Goal: Task Accomplishment & Management: Manage account settings

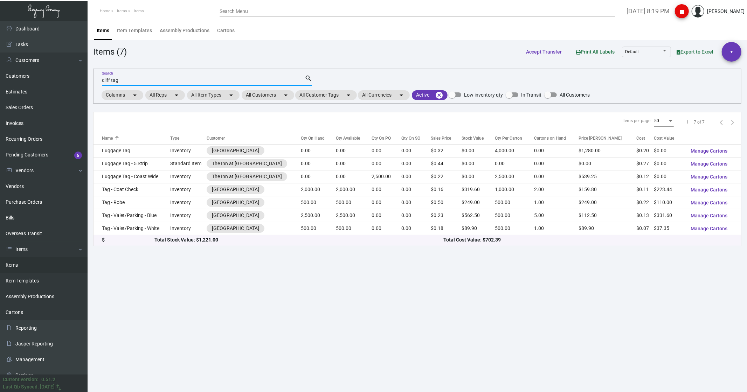
click at [127, 78] on input "cliff tag" at bounding box center [203, 81] width 203 height 6
drag, startPoint x: 127, startPoint y: 81, endPoint x: 70, endPoint y: 79, distance: 57.1
click at [70, 78] on div "Dashboard Dashboard Tasks Customers Customers Estimates Sales Orders Invoices R…" at bounding box center [373, 206] width 747 height 371
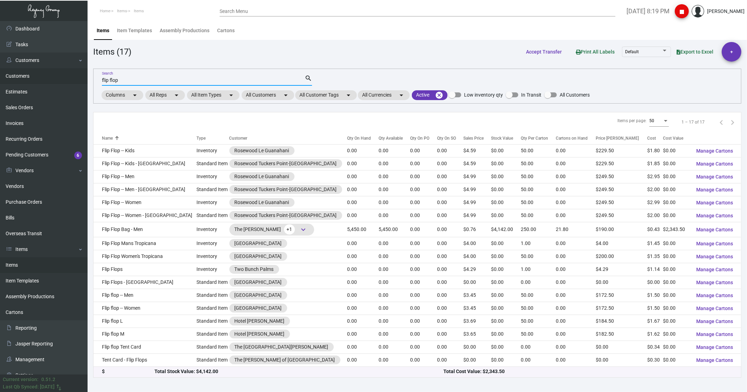
drag, startPoint x: 117, startPoint y: 79, endPoint x: 40, endPoint y: 82, distance: 76.7
click at [40, 78] on div "Dashboard Dashboard Tasks Customers Customers Estimates Sales Orders Invoices R…" at bounding box center [373, 206] width 747 height 371
click at [123, 78] on input "flip flop" at bounding box center [203, 81] width 203 height 6
drag, startPoint x: 123, startPoint y: 81, endPoint x: 86, endPoint y: 84, distance: 36.6
click at [86, 78] on div "Dashboard Dashboard Tasks Customers Customers Estimates Sales Orders Invoices R…" at bounding box center [373, 206] width 747 height 371
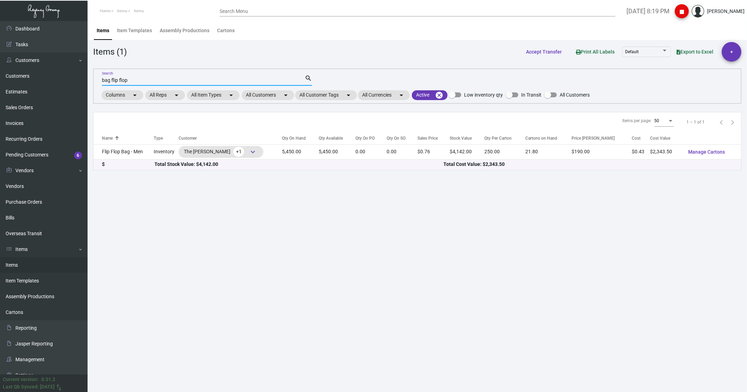
type input "bag flip flop"
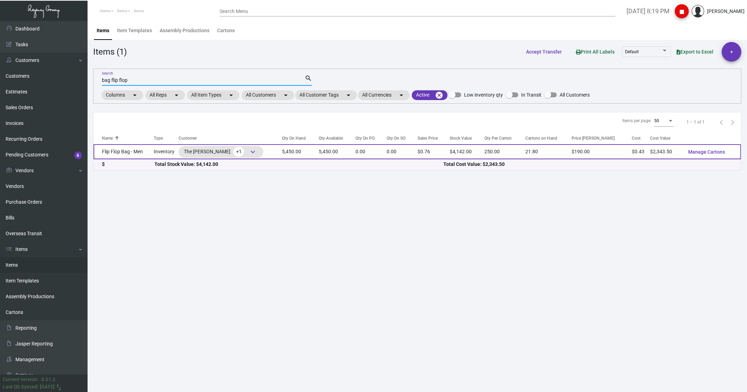
click at [123, 78] on td "Flip Flop Bag - Men" at bounding box center [123, 151] width 60 height 15
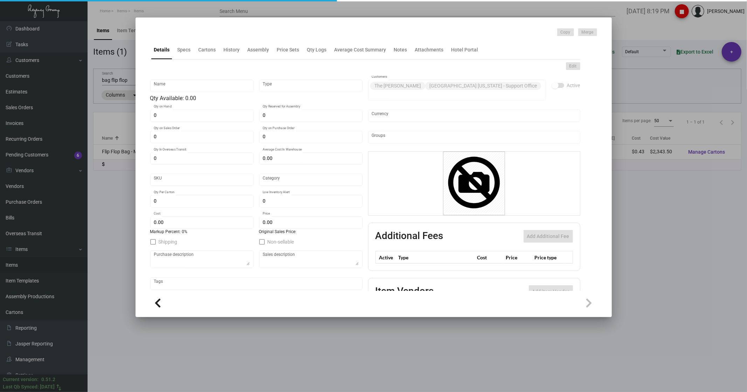
type input "Flip Flop Bag - Men"
type input "Inventory"
type input "5,450"
type input "$ 0.00"
type input "Overseas"
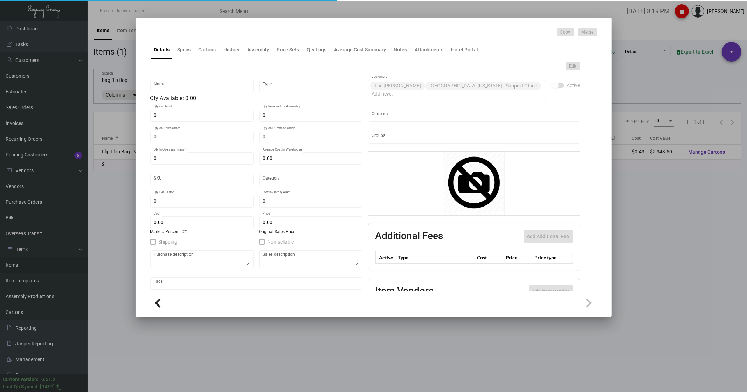
type input "250"
type input "$ 0.43"
type input "$ 0.76"
checkbox input "true"
type input "United States Dollar $"
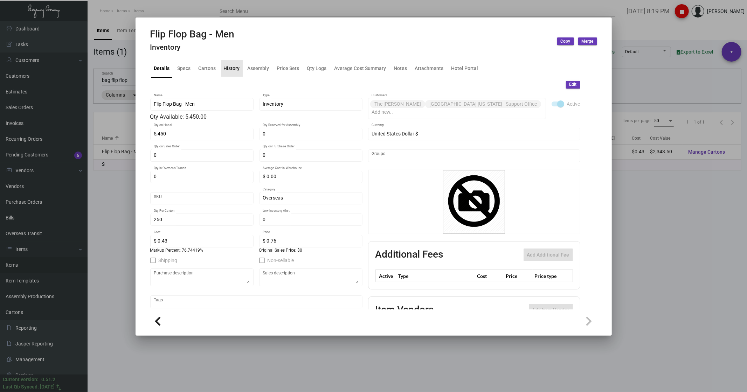
click at [234, 69] on div "History" at bounding box center [232, 67] width 16 height 7
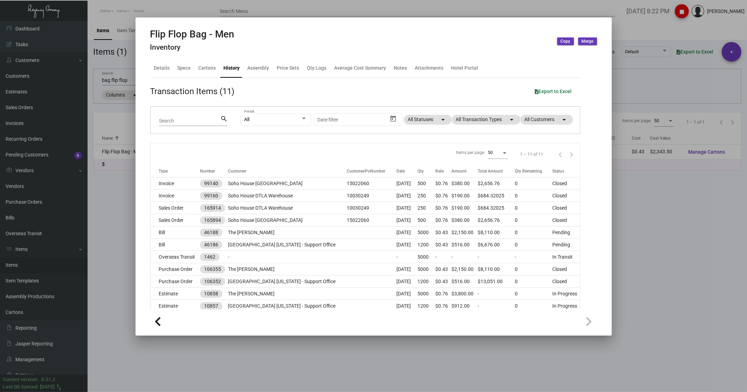
click at [577, 33] on div at bounding box center [373, 196] width 747 height 392
